Goal: Transaction & Acquisition: Purchase product/service

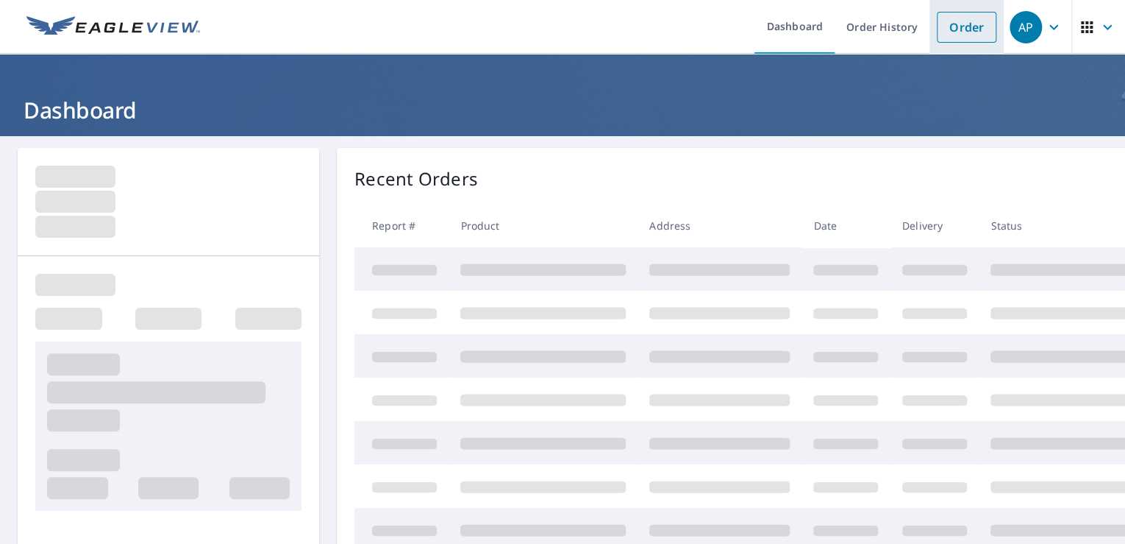
click at [954, 29] on link "Order" at bounding box center [967, 27] width 60 height 31
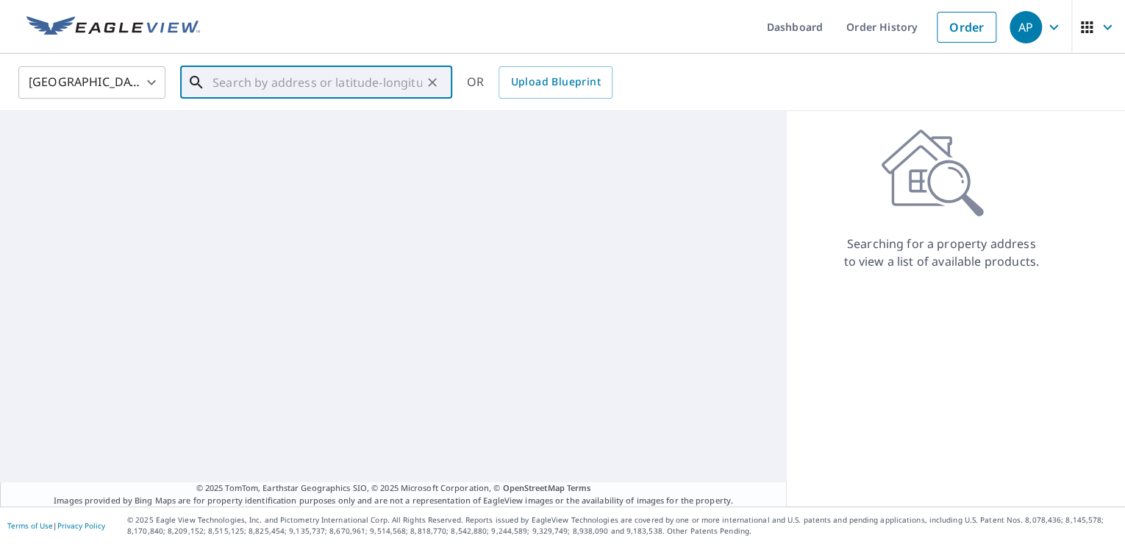
click at [339, 84] on input "text" at bounding box center [318, 82] width 210 height 41
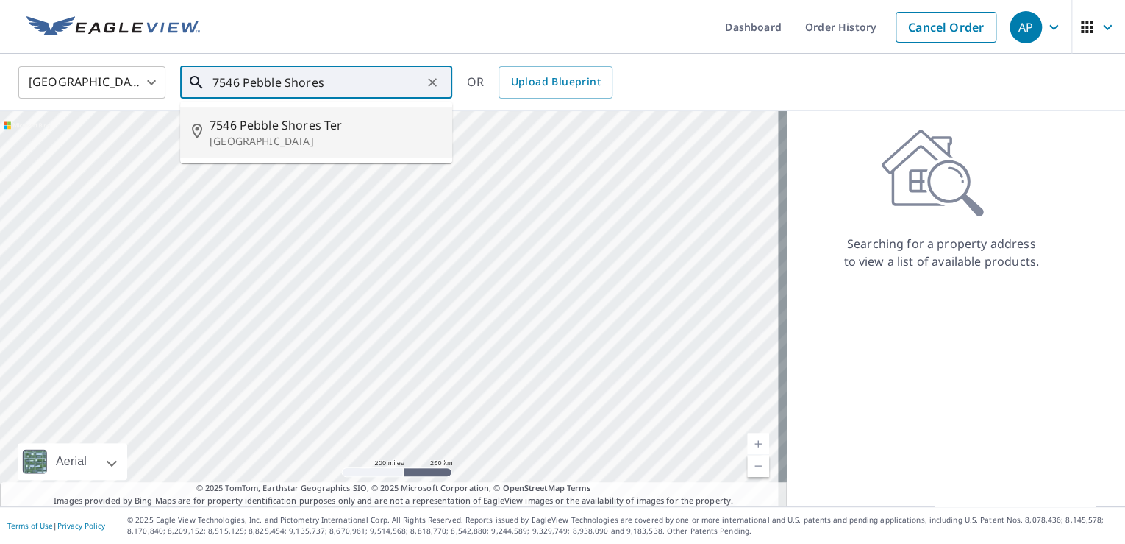
click at [288, 132] on span "7546 Pebble Shores Ter" at bounding box center [325, 125] width 231 height 18
type input "[STREET_ADDRESS]"
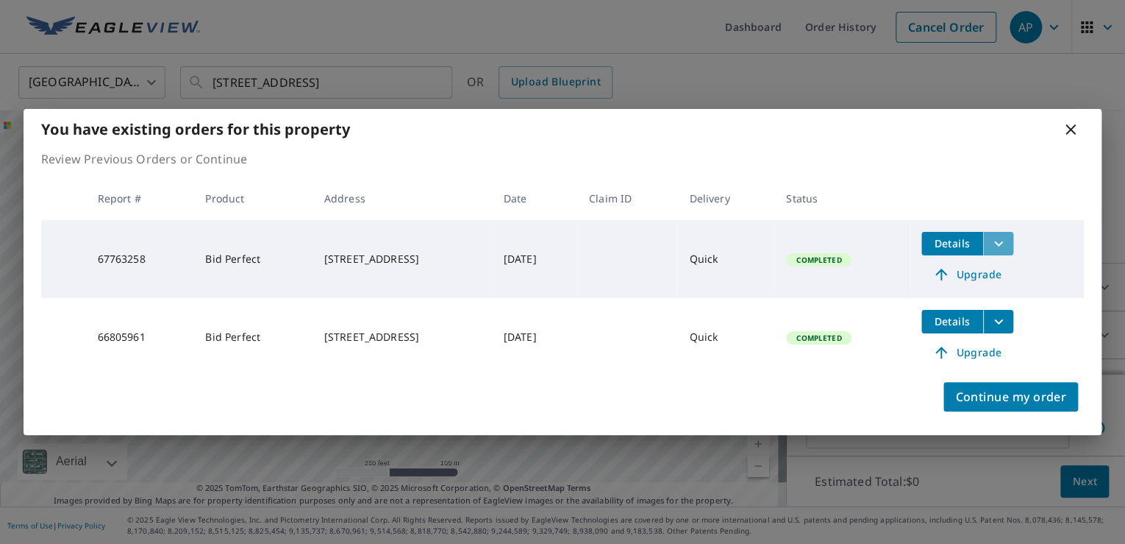
click at [1003, 244] on icon "filesDropdownBtn-67763258" at bounding box center [999, 243] width 9 height 5
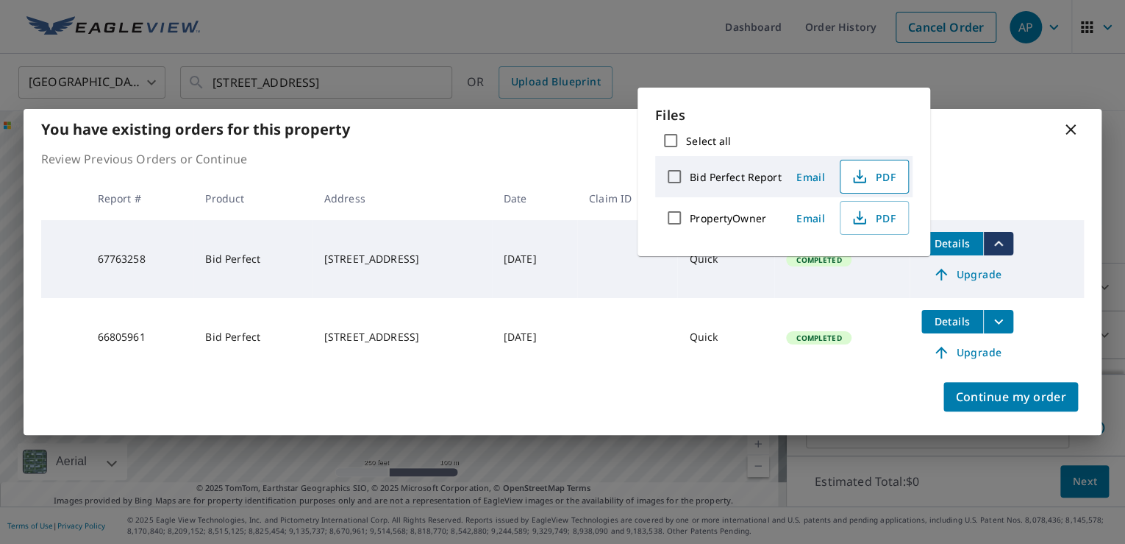
click at [866, 174] on icon "button" at bounding box center [860, 177] width 18 height 18
click at [1068, 127] on icon at bounding box center [1071, 129] width 10 height 10
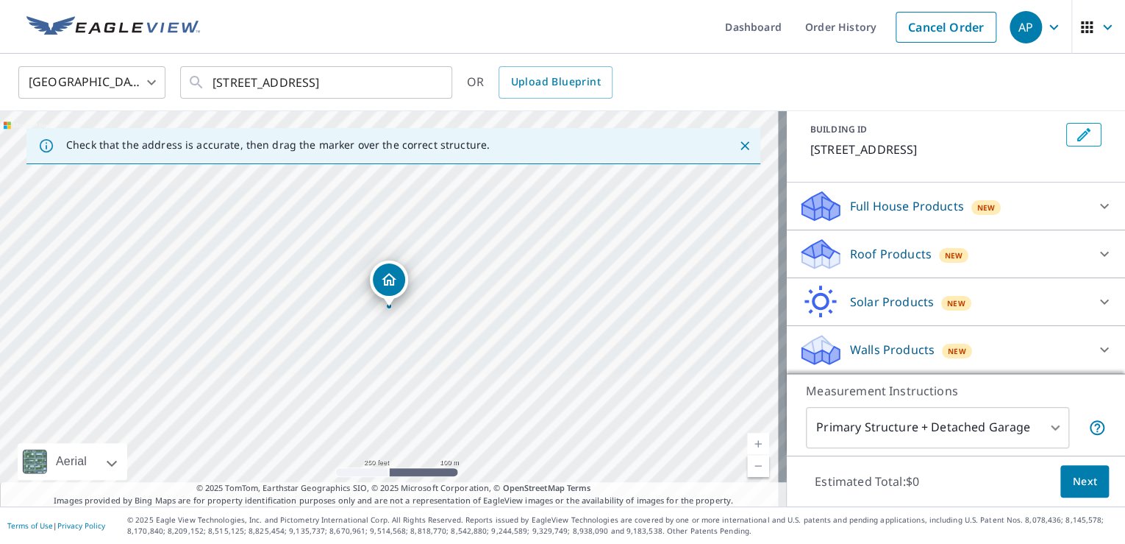
scroll to position [97, 0]
click at [433, 80] on icon "Clear" at bounding box center [432, 82] width 15 height 15
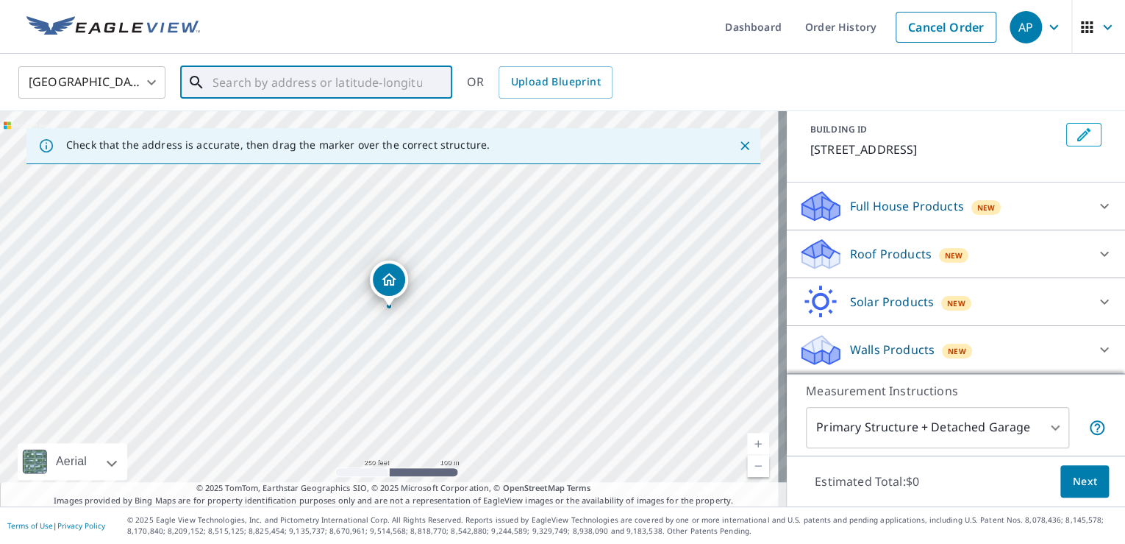
click at [305, 79] on input "text" at bounding box center [318, 82] width 210 height 41
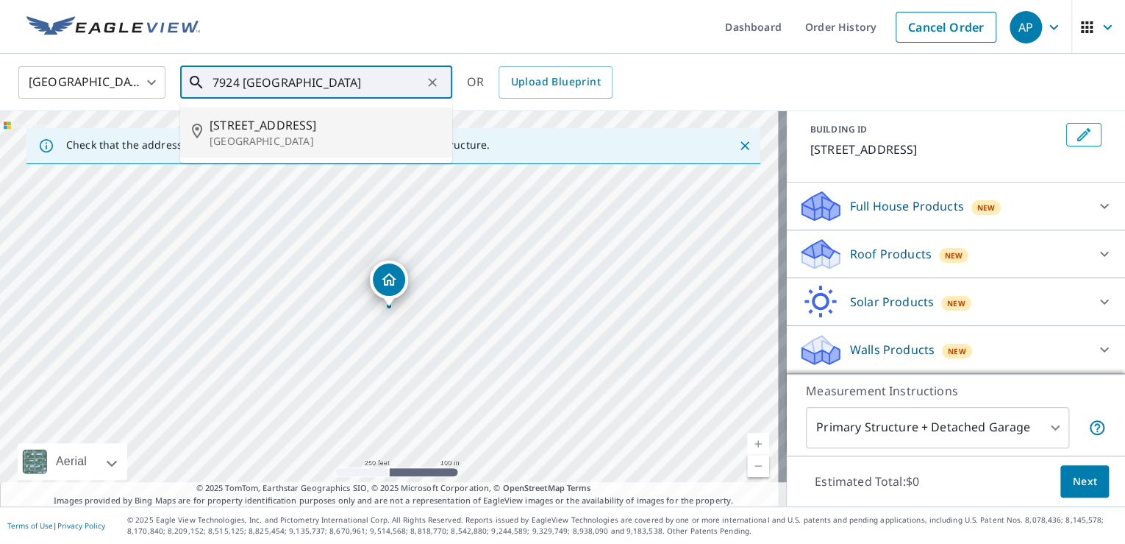
click at [297, 118] on span "[STREET_ADDRESS]" at bounding box center [325, 125] width 231 height 18
type input "[STREET_ADDRESS]"
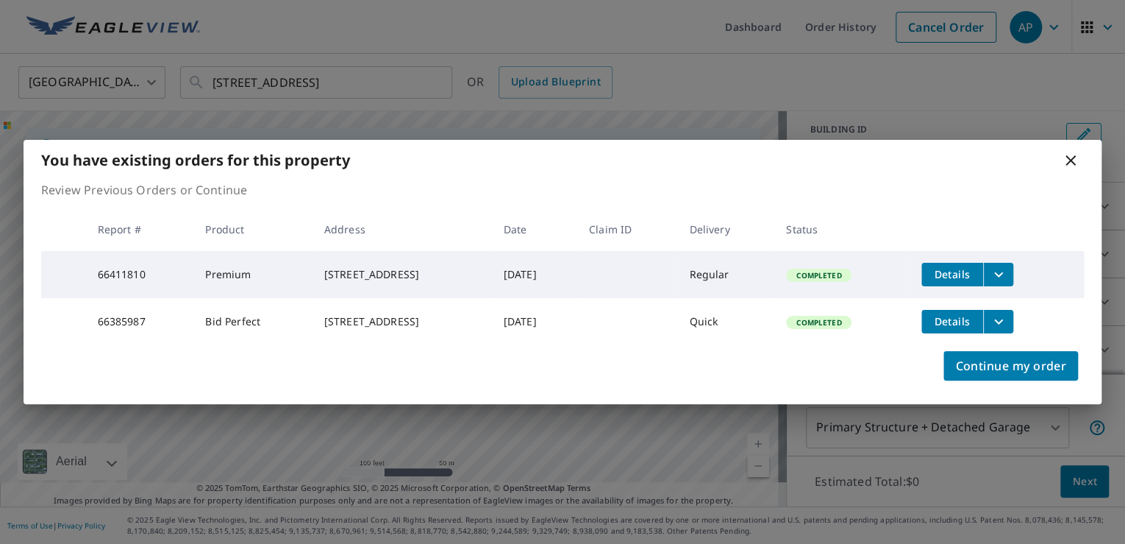
scroll to position [79, 0]
click at [997, 371] on span "Continue my order" at bounding box center [1011, 365] width 111 height 21
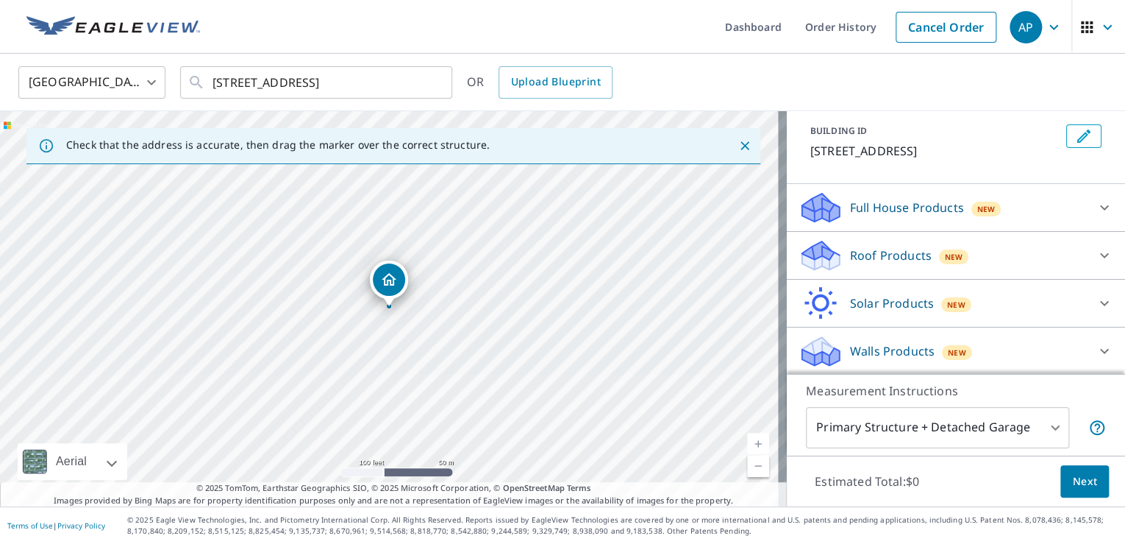
click at [989, 253] on div "Roof Products New" at bounding box center [943, 255] width 288 height 35
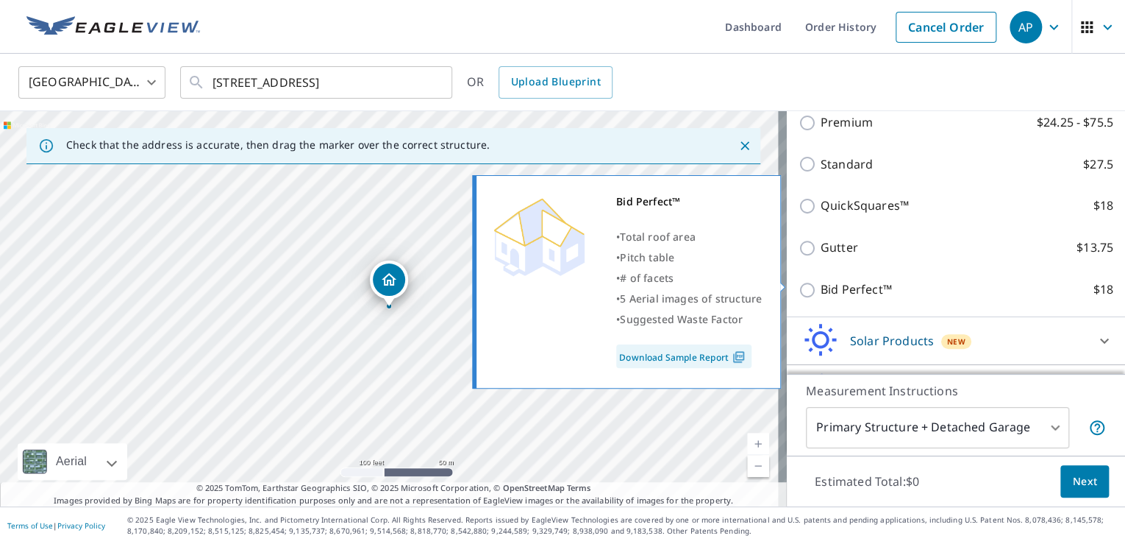
scroll to position [256, 0]
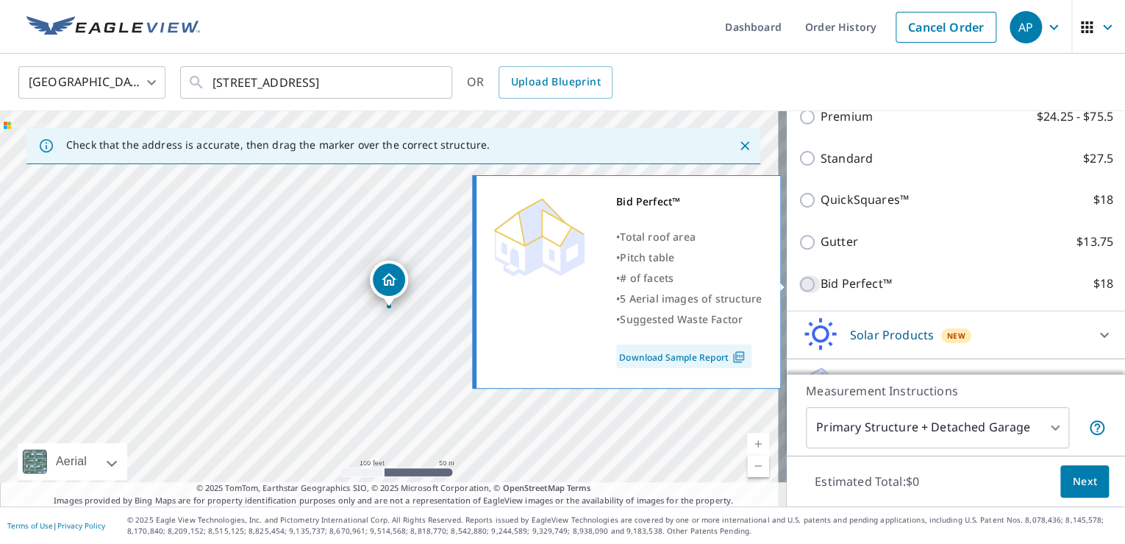
click at [799, 282] on input "Bid Perfect™ $18" at bounding box center [810, 284] width 22 height 18
checkbox input "true"
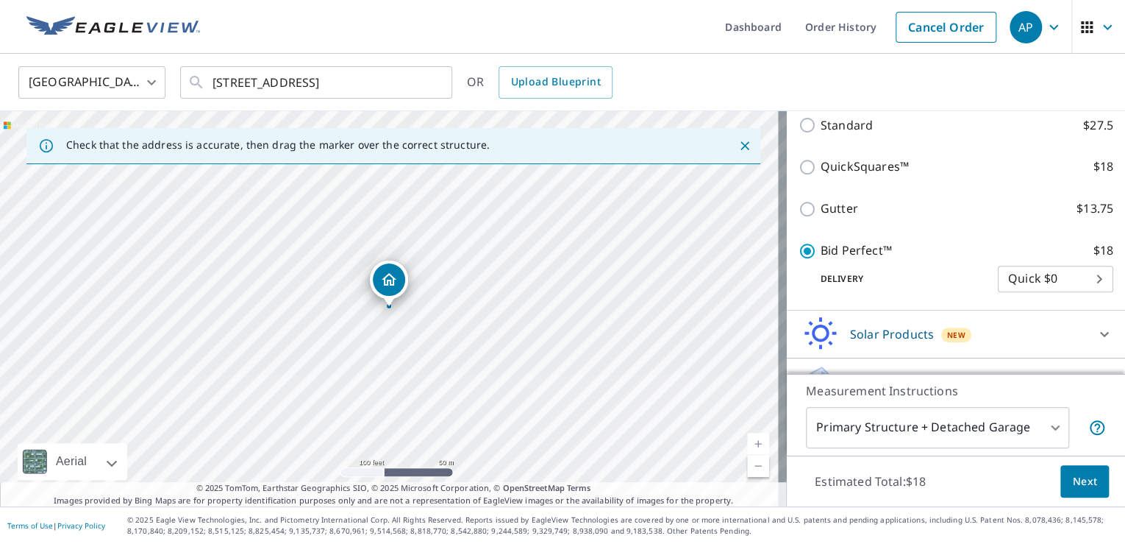
scroll to position [341, 0]
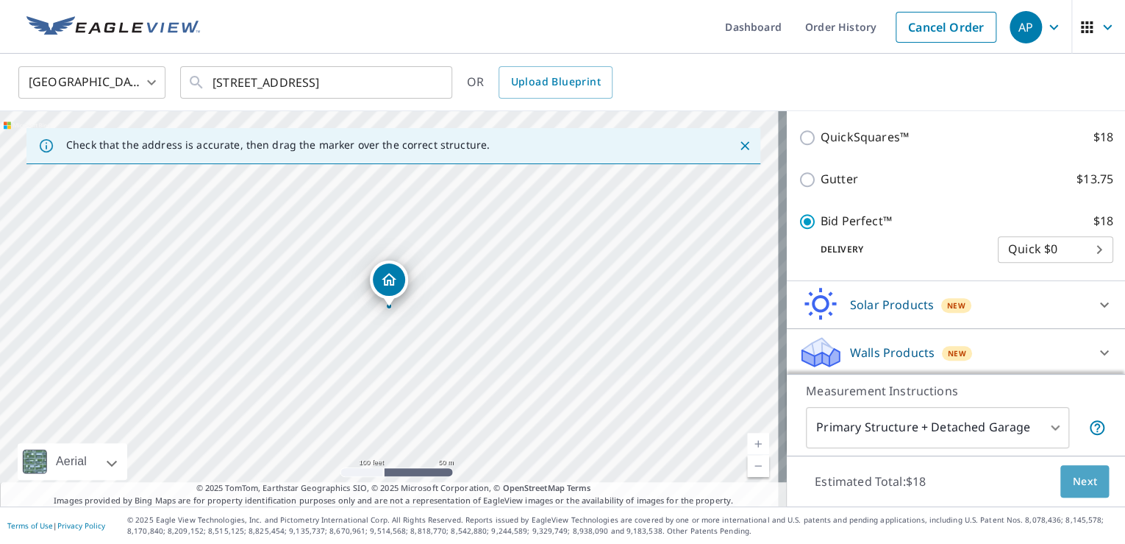
click at [1072, 477] on span "Next" at bounding box center [1084, 481] width 25 height 18
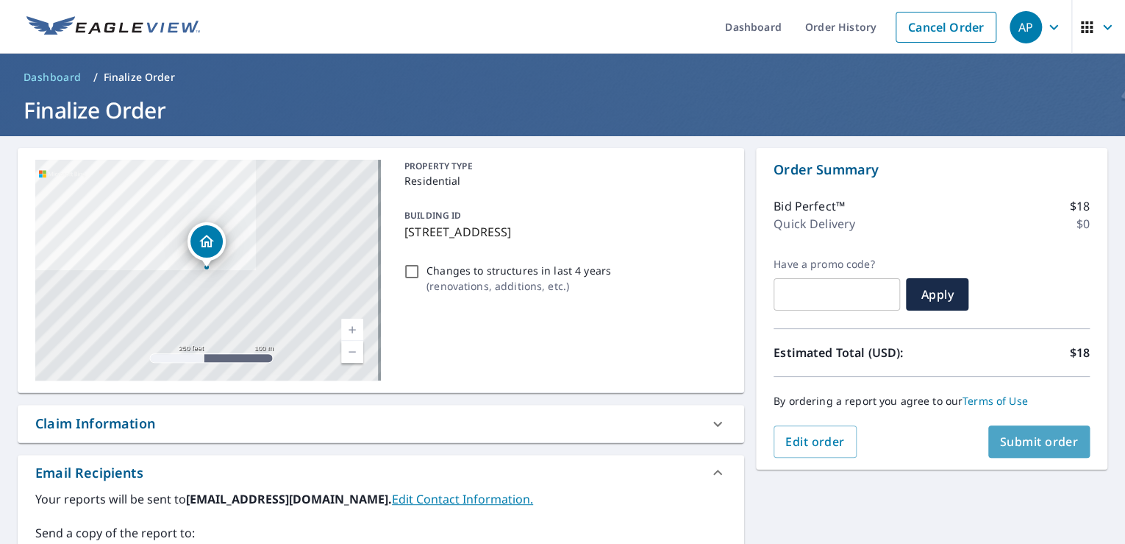
click at [1021, 444] on span "Submit order" at bounding box center [1039, 441] width 79 height 16
checkbox input "true"
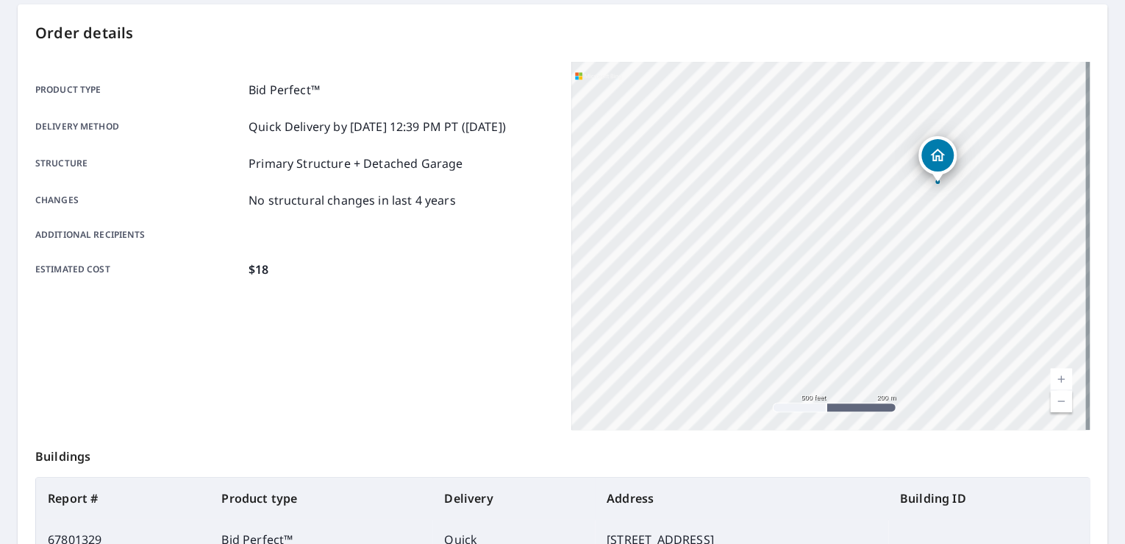
scroll to position [321, 0]
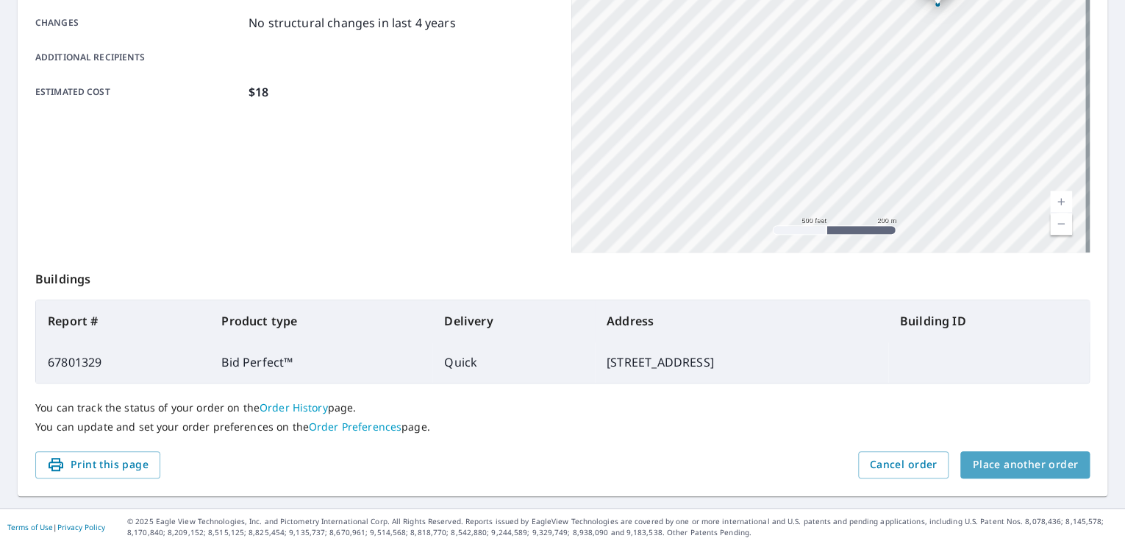
click at [1021, 470] on span "Place another order" at bounding box center [1025, 464] width 106 height 18
